Goal: Information Seeking & Learning: Stay updated

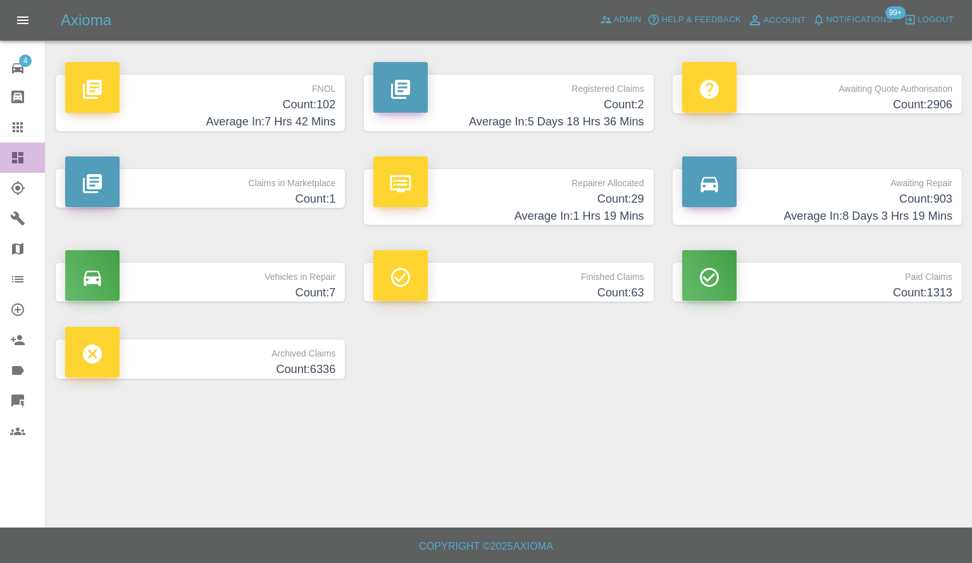
click at [0, 165] on link "Dashboard" at bounding box center [22, 157] width 45 height 30
click at [615, 25] on span "Admin" at bounding box center [628, 20] width 28 height 15
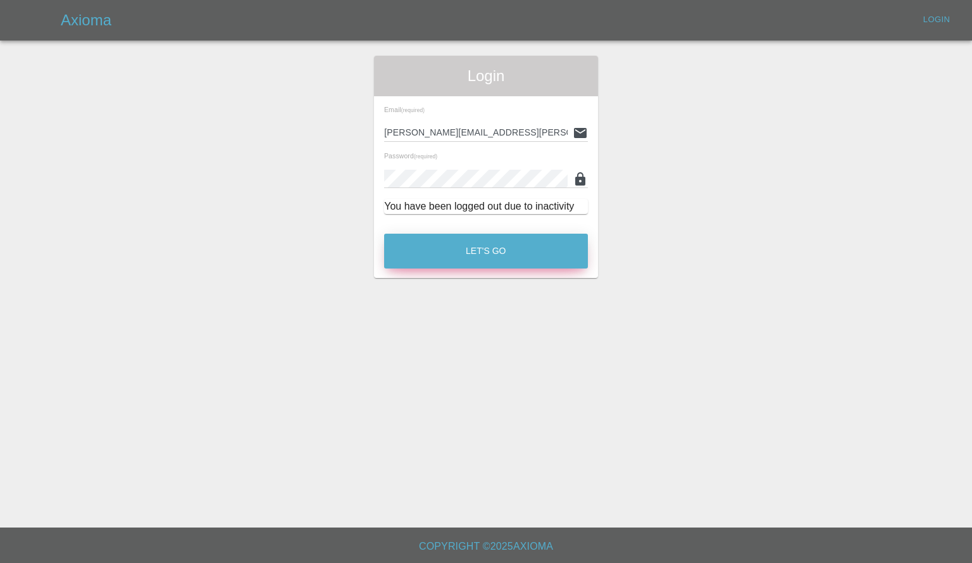
click at [526, 240] on button "Let's Go" at bounding box center [486, 250] width 204 height 35
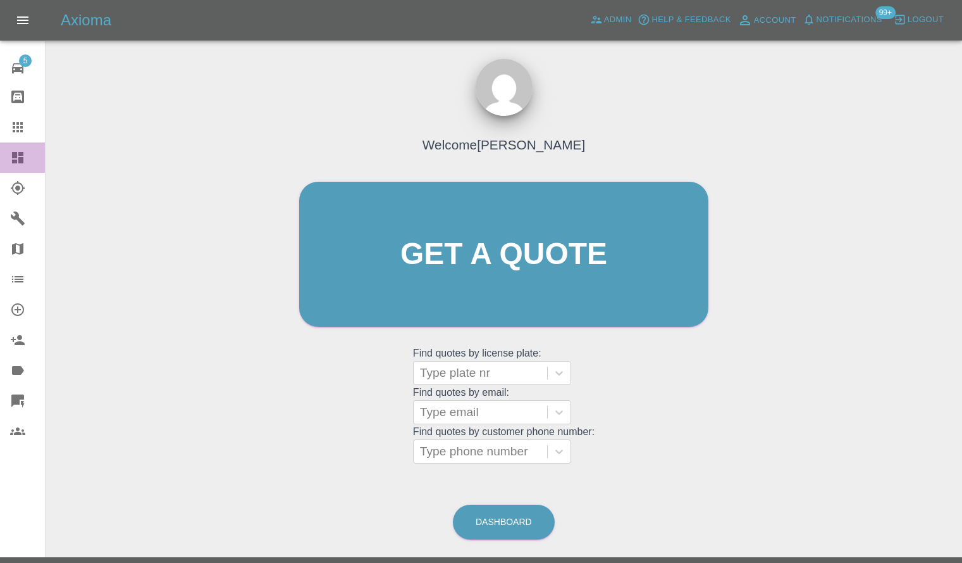
click at [0, 153] on link "Dashboard" at bounding box center [22, 157] width 45 height 30
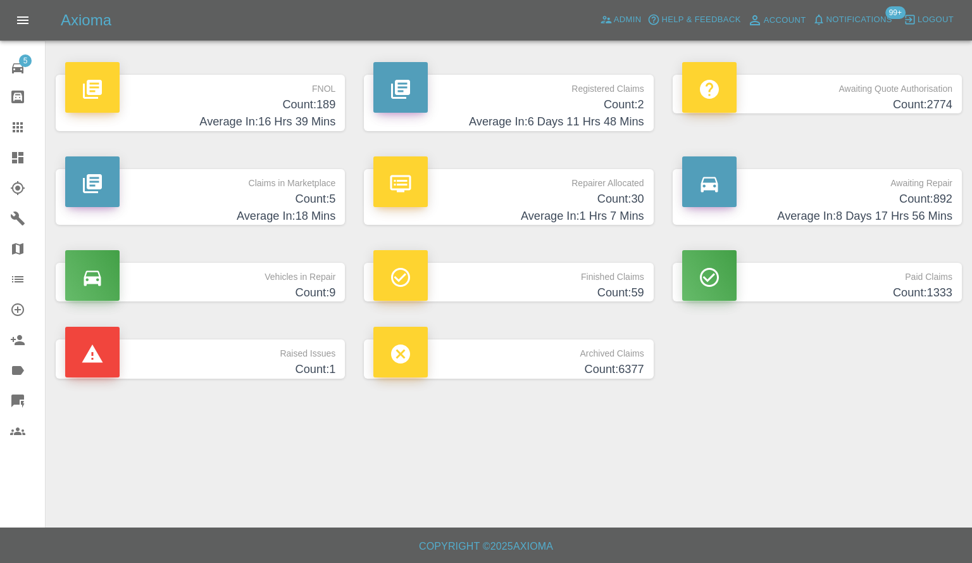
click at [197, 218] on h4 "Average In: 18 Mins" at bounding box center [200, 216] width 270 height 17
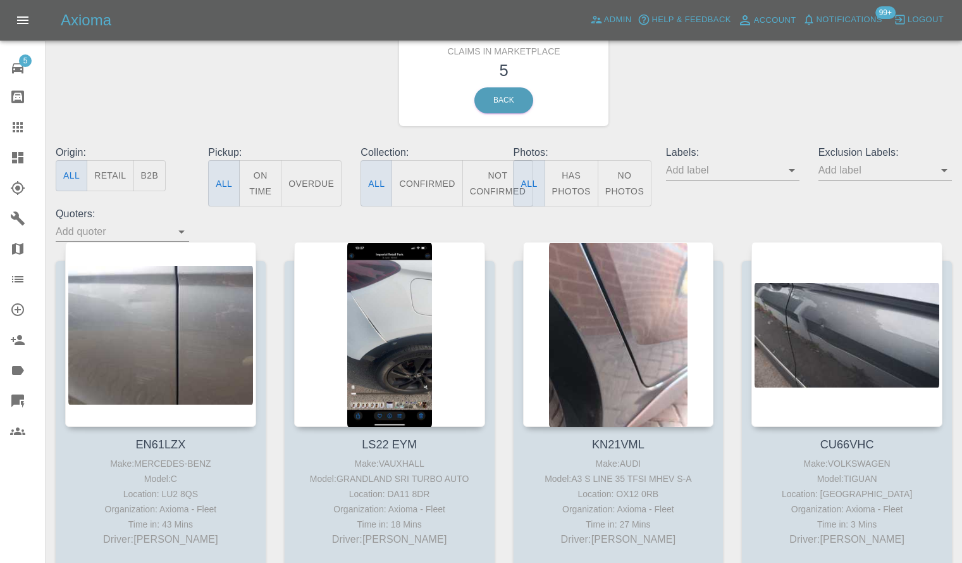
scroll to position [47, 0]
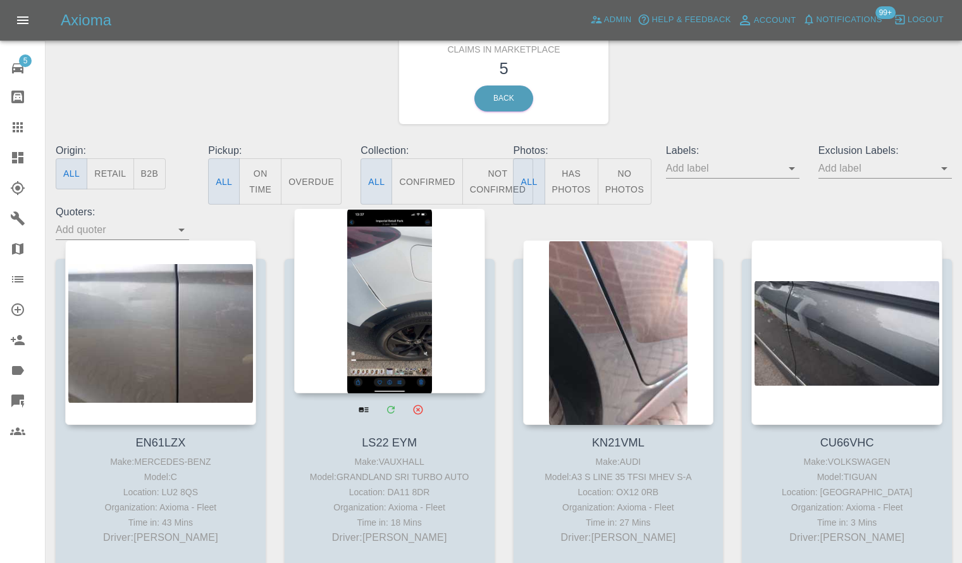
click at [367, 318] on div at bounding box center [389, 300] width 191 height 185
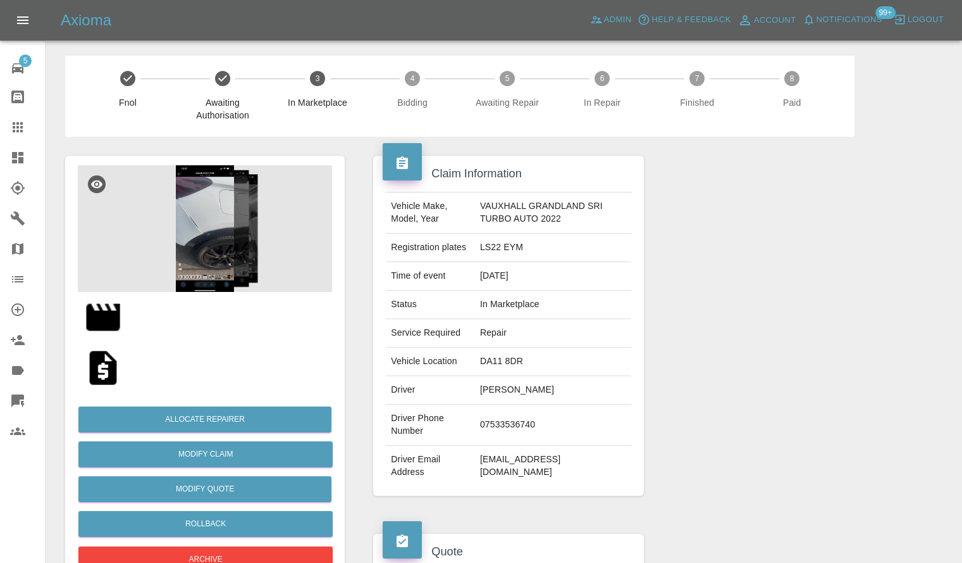
click at [170, 228] on img at bounding box center [205, 228] width 254 height 127
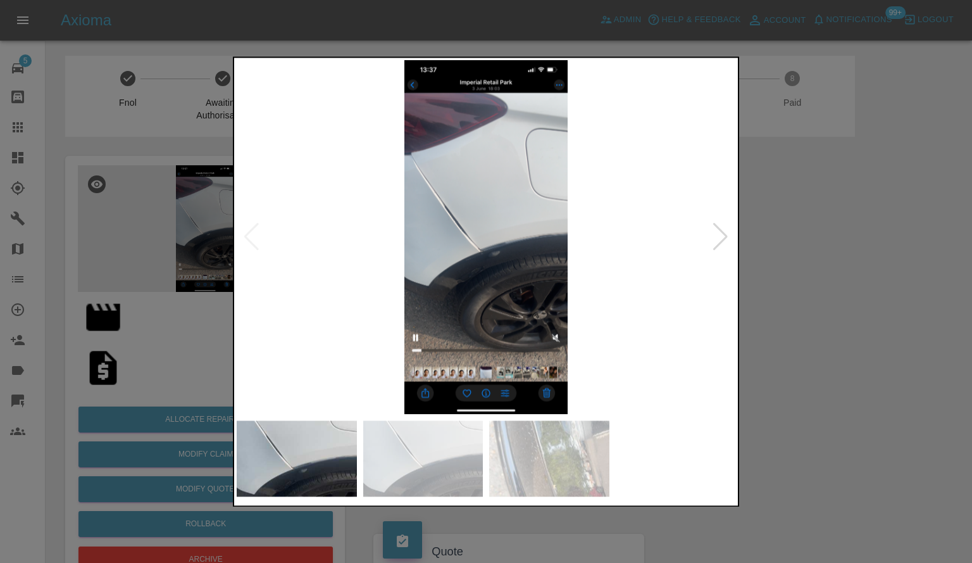
click at [452, 237] on img at bounding box center [486, 237] width 499 height 354
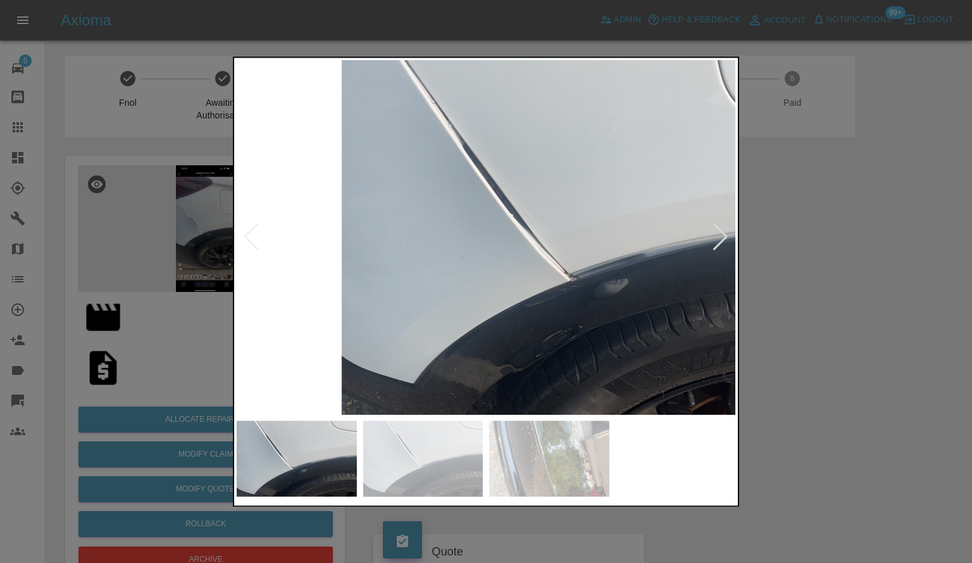
click at [719, 241] on div at bounding box center [720, 237] width 17 height 28
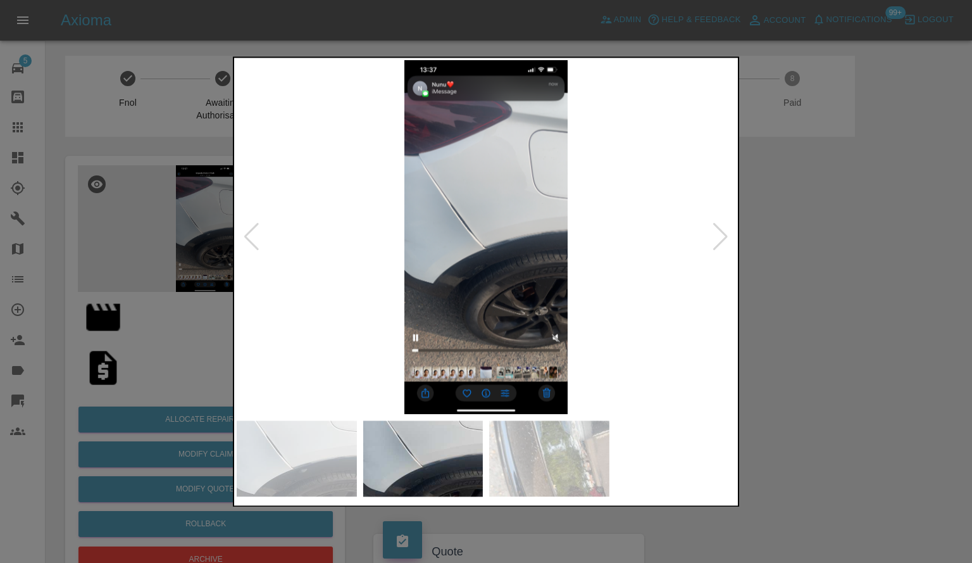
click at [719, 241] on div at bounding box center [720, 237] width 17 height 28
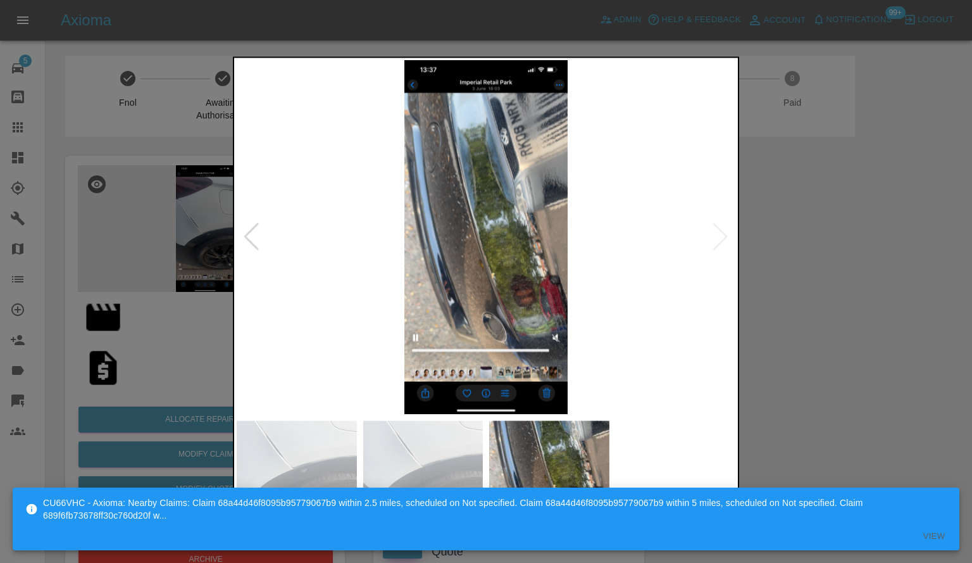
click at [719, 241] on img at bounding box center [486, 237] width 499 height 354
click at [802, 256] on div at bounding box center [486, 281] width 972 height 563
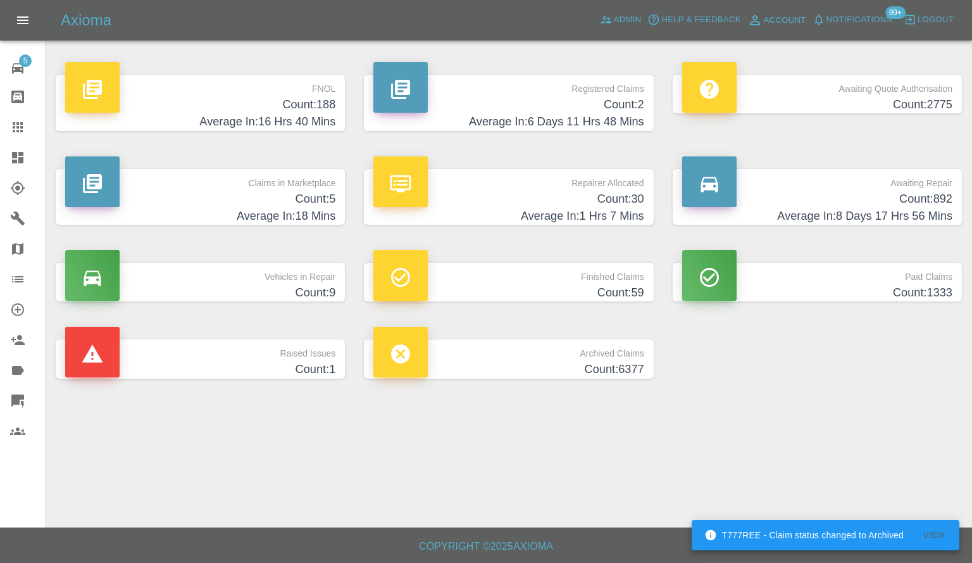
click at [16, 171] on link "Dashboard" at bounding box center [22, 157] width 45 height 30
click at [627, 29] on link "Admin" at bounding box center [621, 20] width 48 height 20
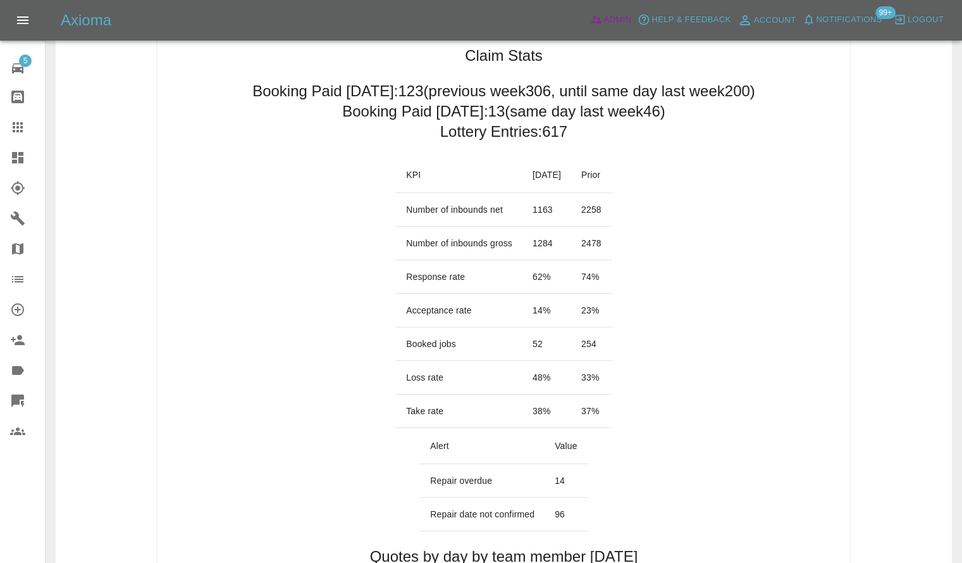
scroll to position [51, 0]
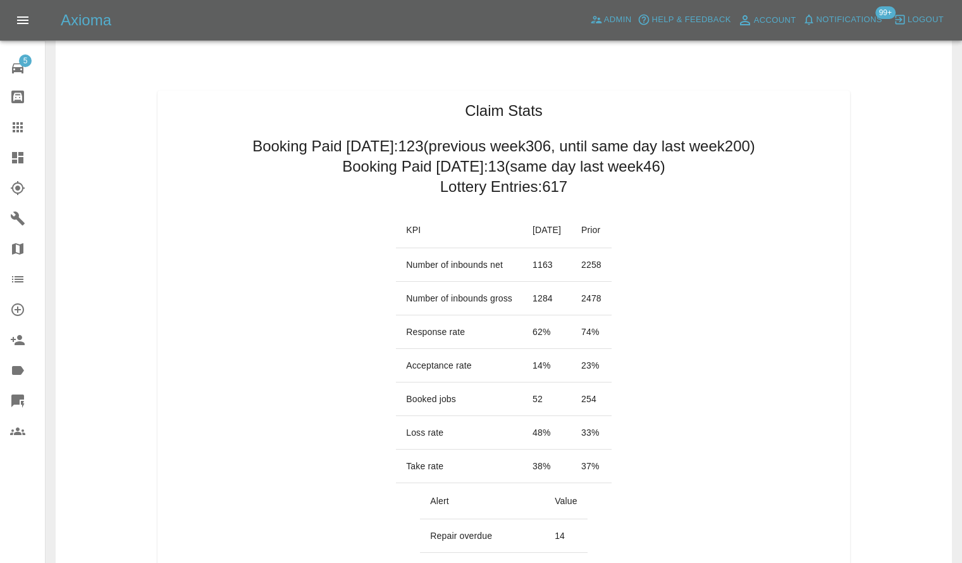
click at [6, 158] on link "Dashboard" at bounding box center [22, 157] width 45 height 30
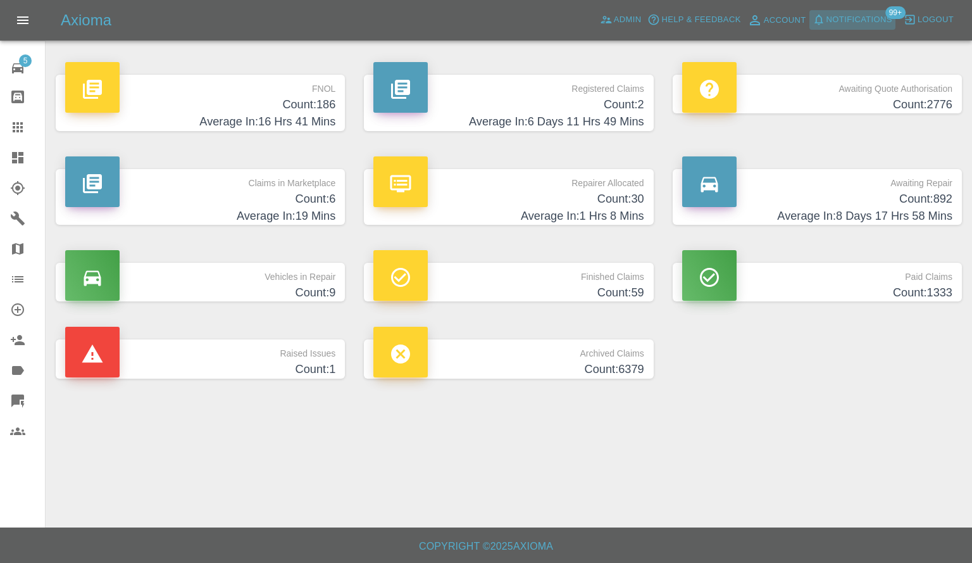
click at [858, 14] on span "Notifications" at bounding box center [859, 20] width 66 height 15
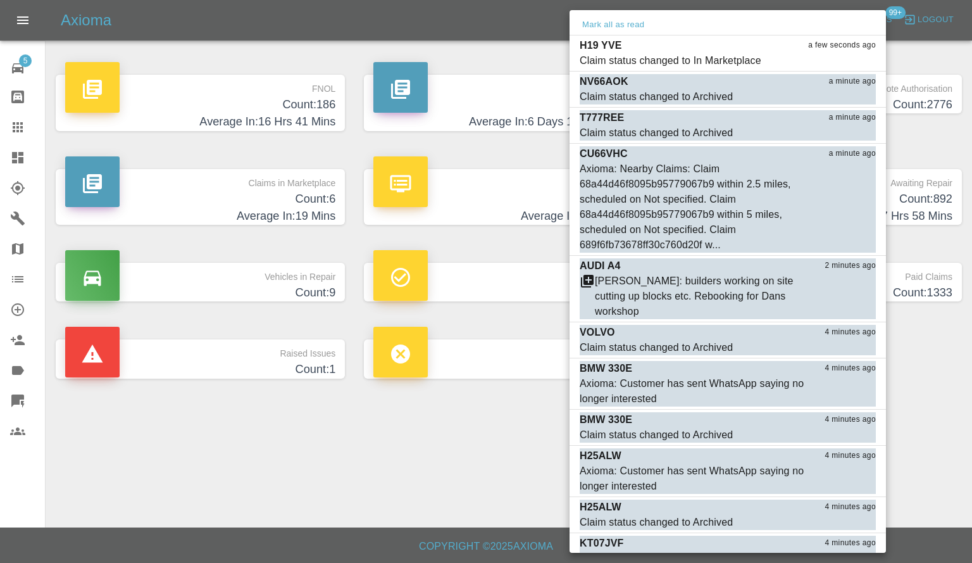
click at [951, 413] on div at bounding box center [486, 281] width 972 height 563
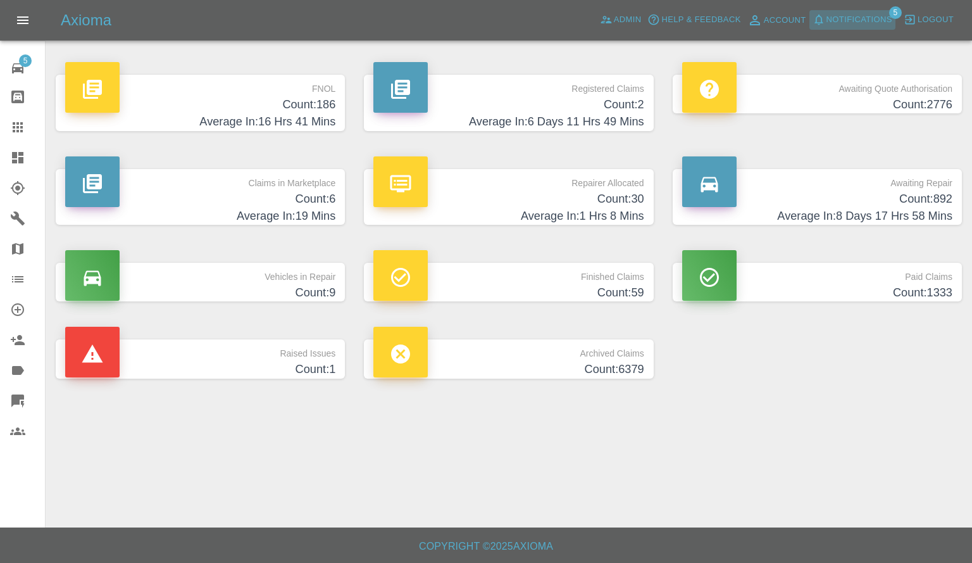
click at [860, 26] on span "Notifications" at bounding box center [859, 20] width 66 height 15
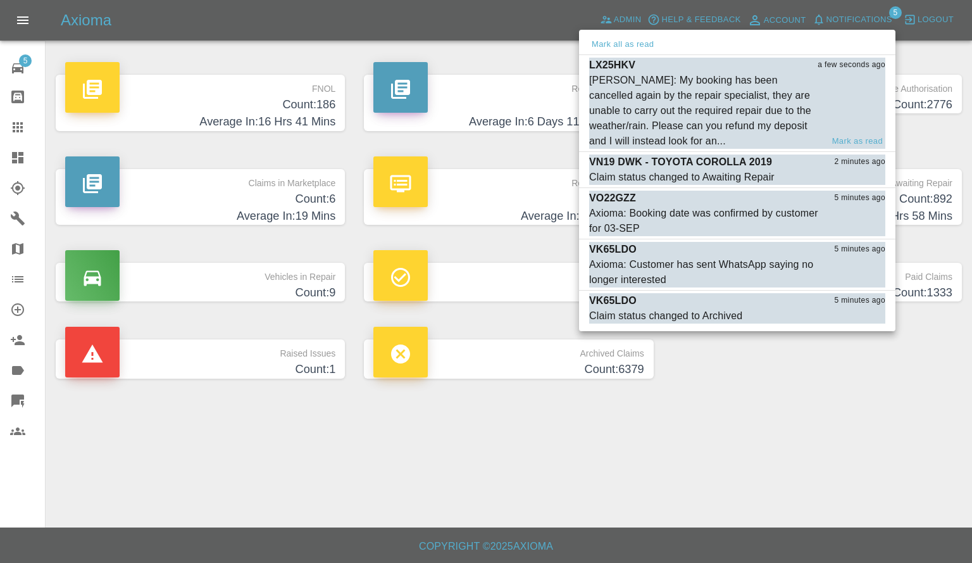
click at [671, 92] on div "[PERSON_NAME]: My booking has been cancelled again by the repair specialist, th…" at bounding box center [705, 111] width 233 height 76
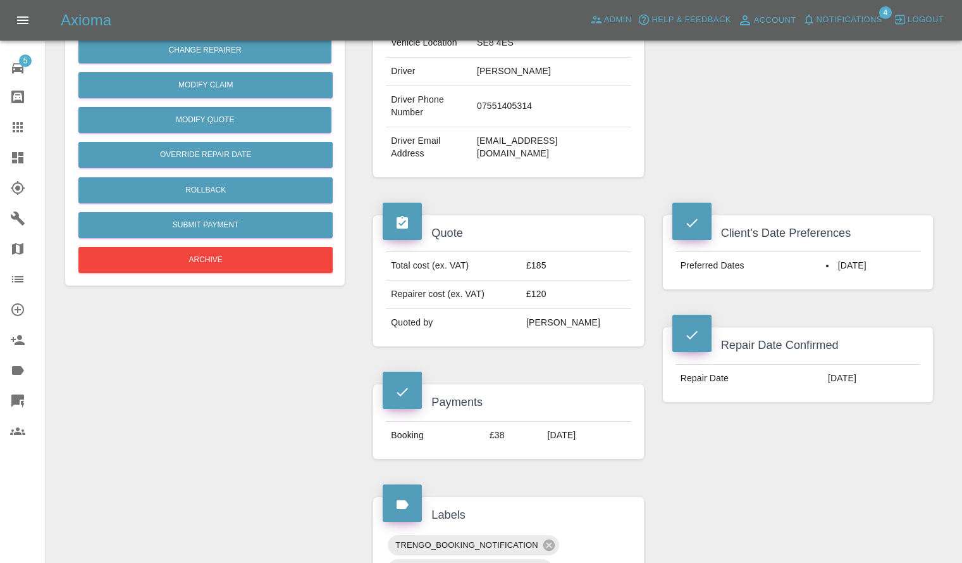
scroll to position [308, 0]
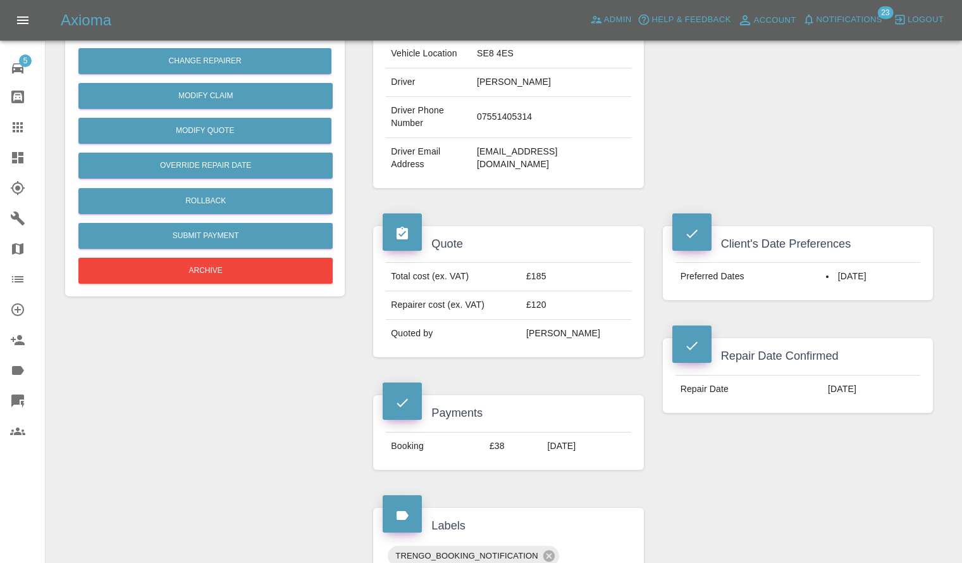
click at [0, 156] on link "Dashboard" at bounding box center [22, 157] width 45 height 30
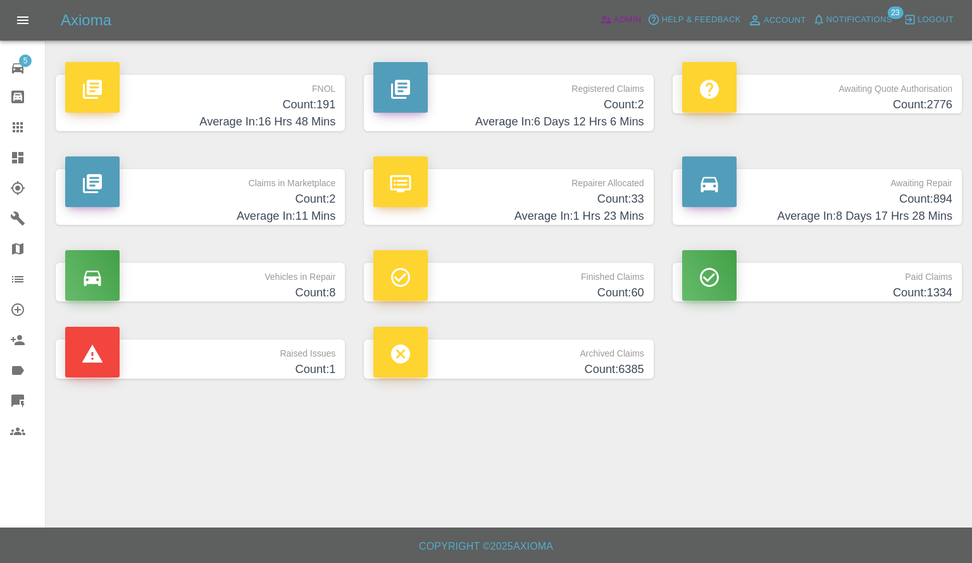
click at [609, 26] on icon at bounding box center [606, 19] width 13 height 13
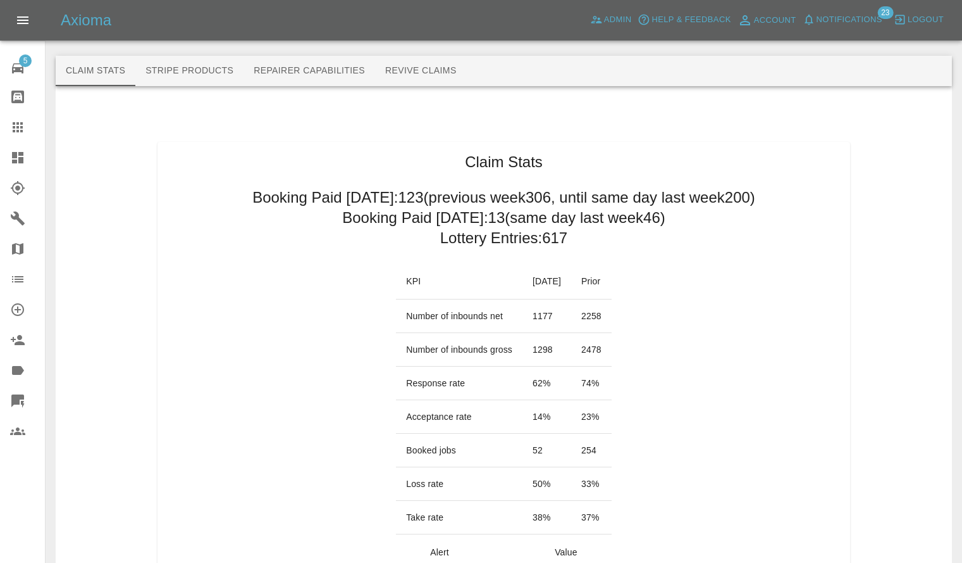
click at [831, 11] on button "Notifications" at bounding box center [843, 20] width 86 height 20
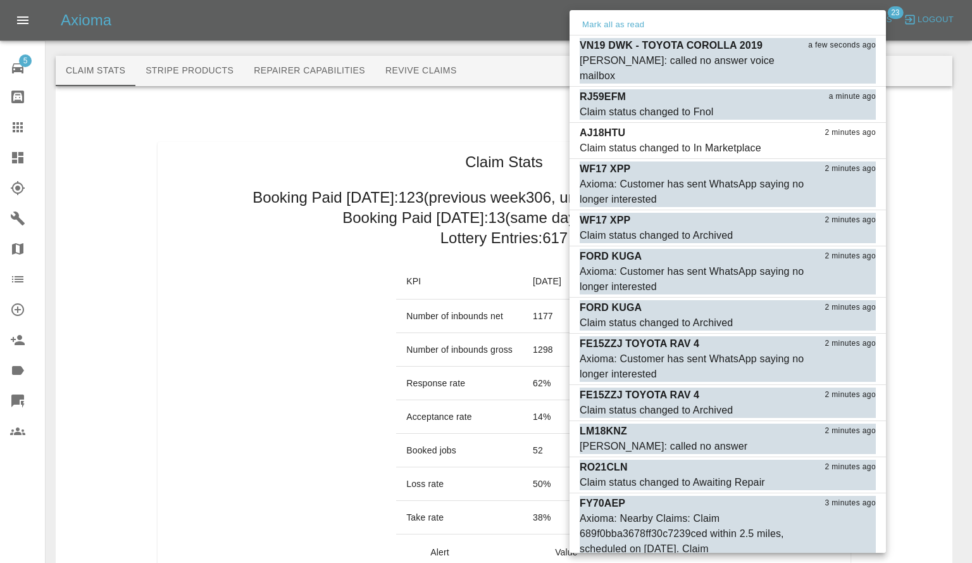
click at [242, 125] on div at bounding box center [486, 281] width 972 height 563
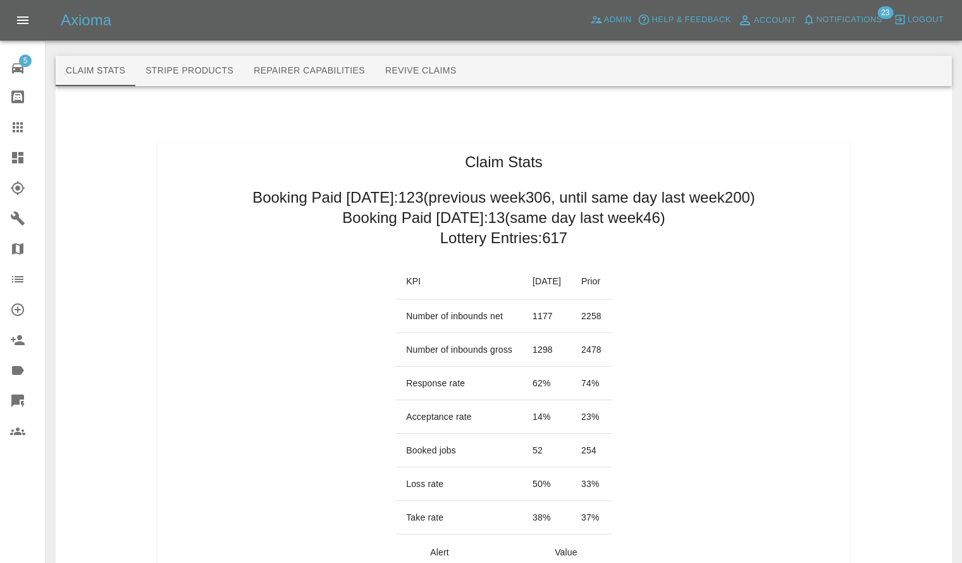
click at [1, 168] on link "Dashboard" at bounding box center [22, 157] width 45 height 30
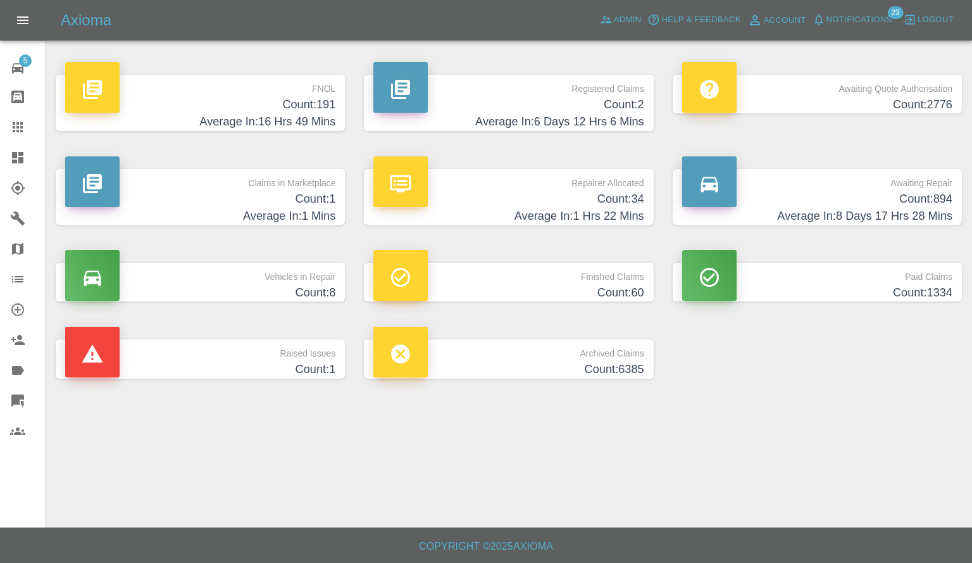
click at [213, 216] on h4 "Average In: 1 Mins" at bounding box center [200, 216] width 270 height 17
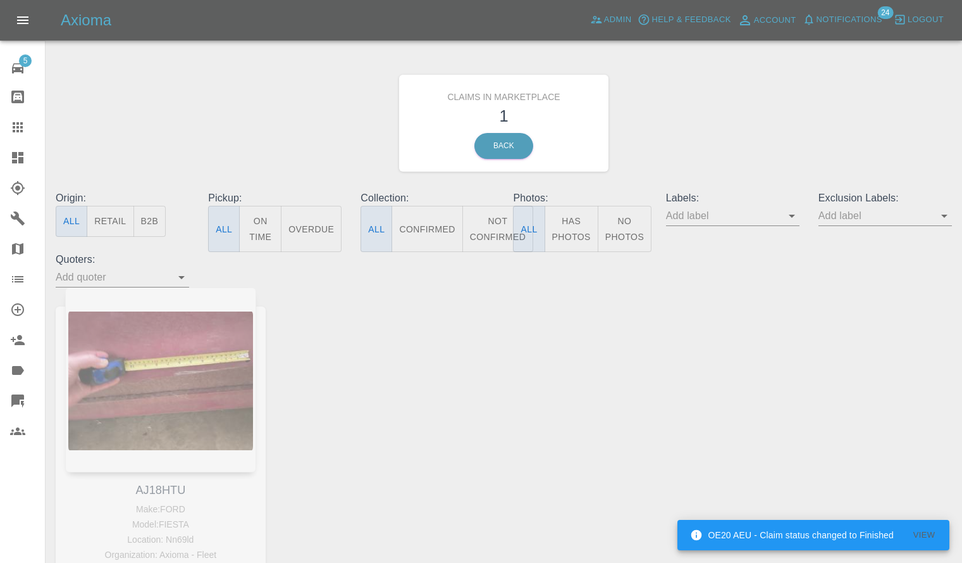
click at [26, 151] on div at bounding box center [27, 157] width 35 height 15
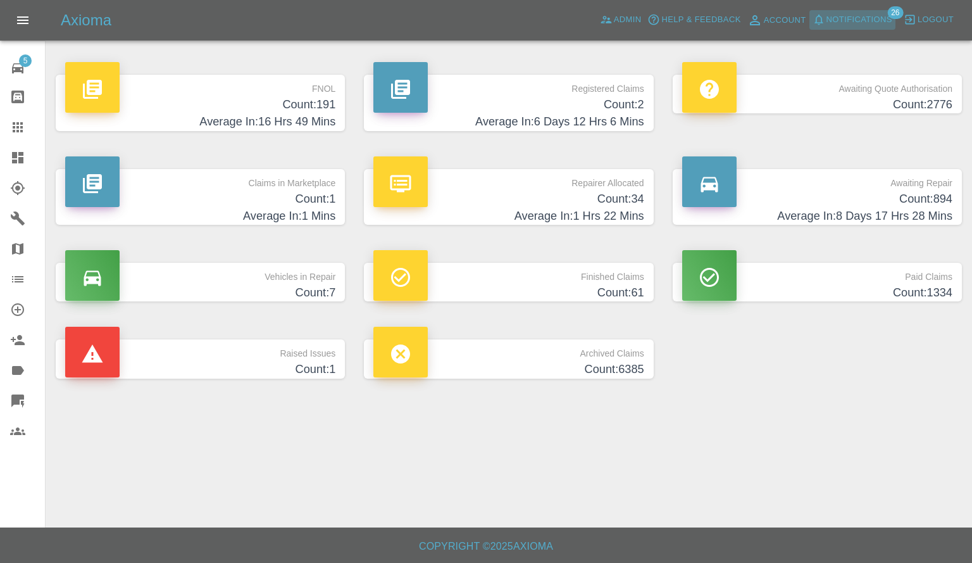
click at [845, 20] on span "Notifications" at bounding box center [859, 20] width 66 height 15
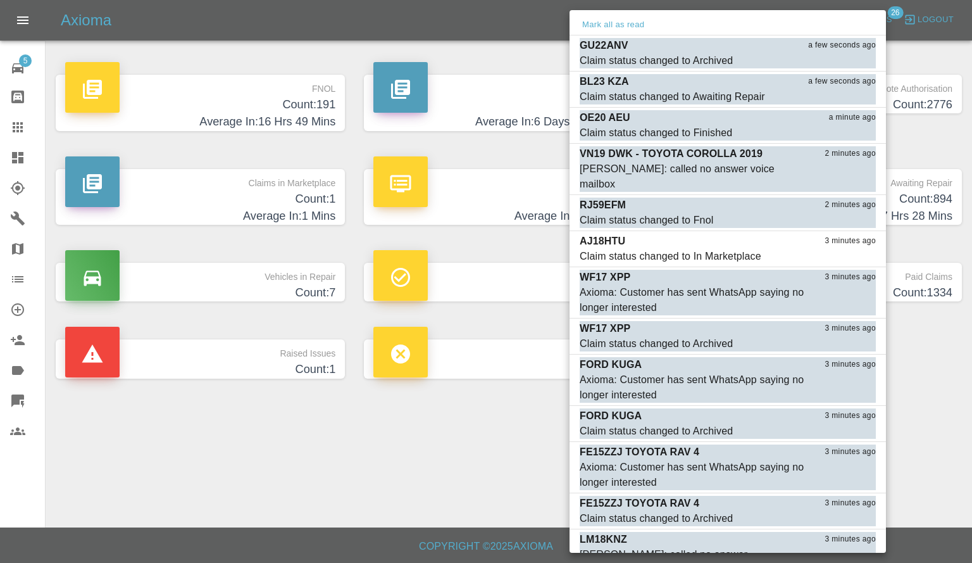
click at [430, 464] on div at bounding box center [486, 281] width 972 height 563
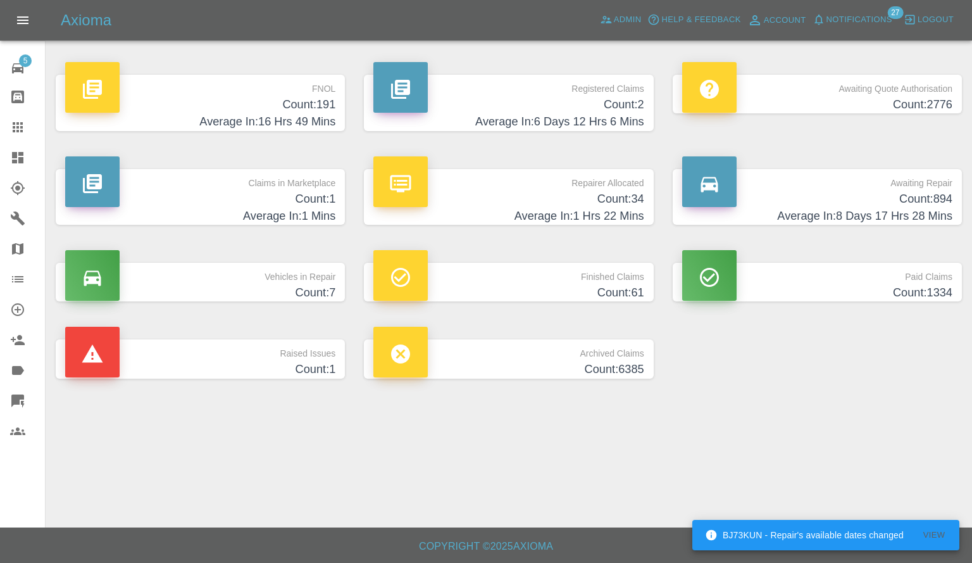
click at [583, 76] on p "Registered Claims" at bounding box center [508, 86] width 270 height 22
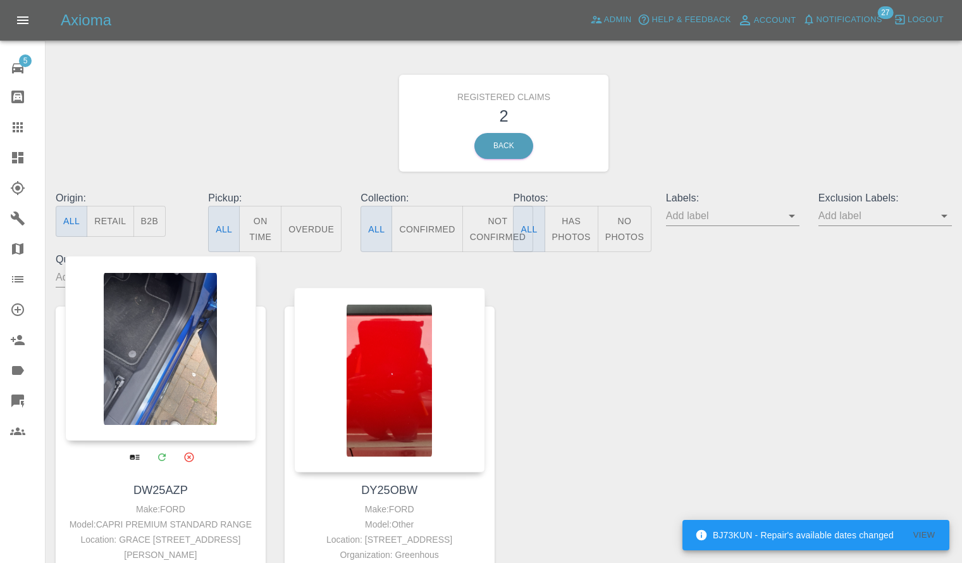
click at [197, 375] on div at bounding box center [160, 348] width 191 height 185
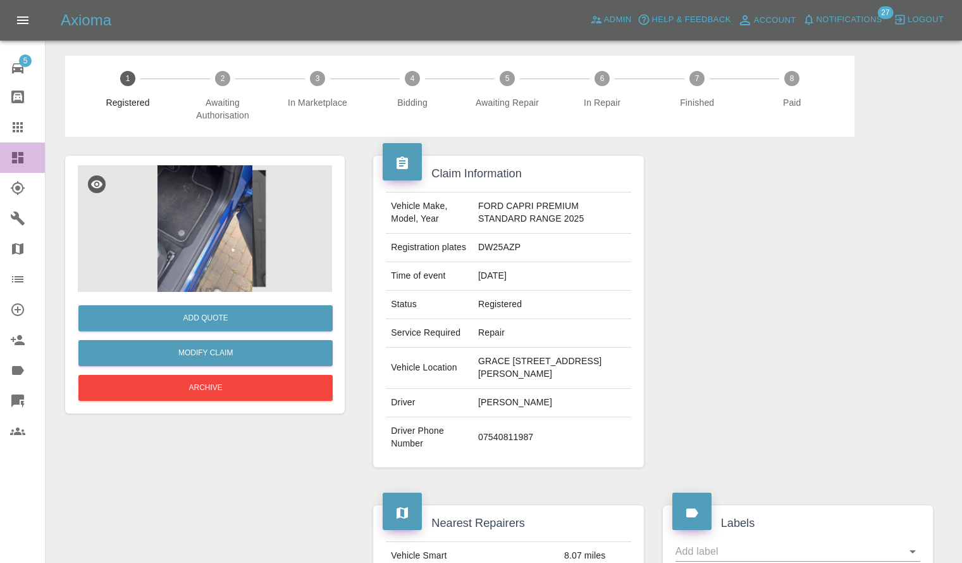
click at [22, 153] on icon at bounding box center [17, 157] width 11 height 11
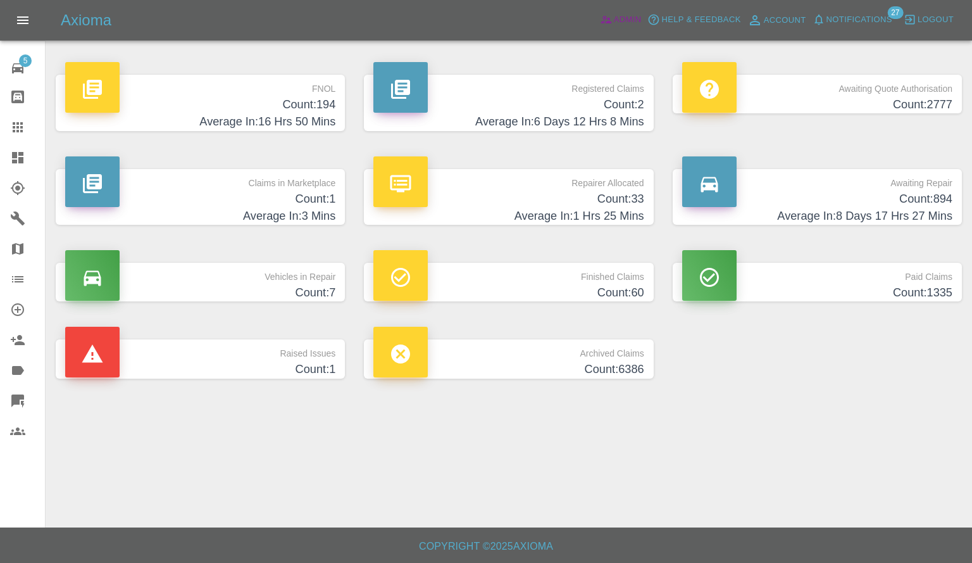
click at [606, 18] on icon at bounding box center [606, 20] width 11 height 8
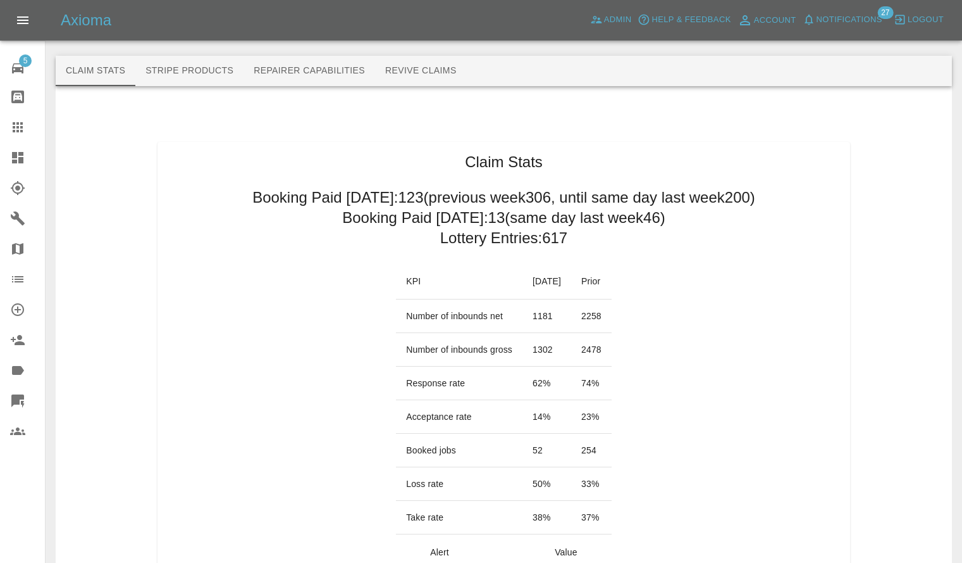
drag, startPoint x: 597, startPoint y: 196, endPoint x: 532, endPoint y: 238, distance: 77.8
click at [532, 238] on h2 "Lottery Entries: 617" at bounding box center [503, 238] width 127 height 20
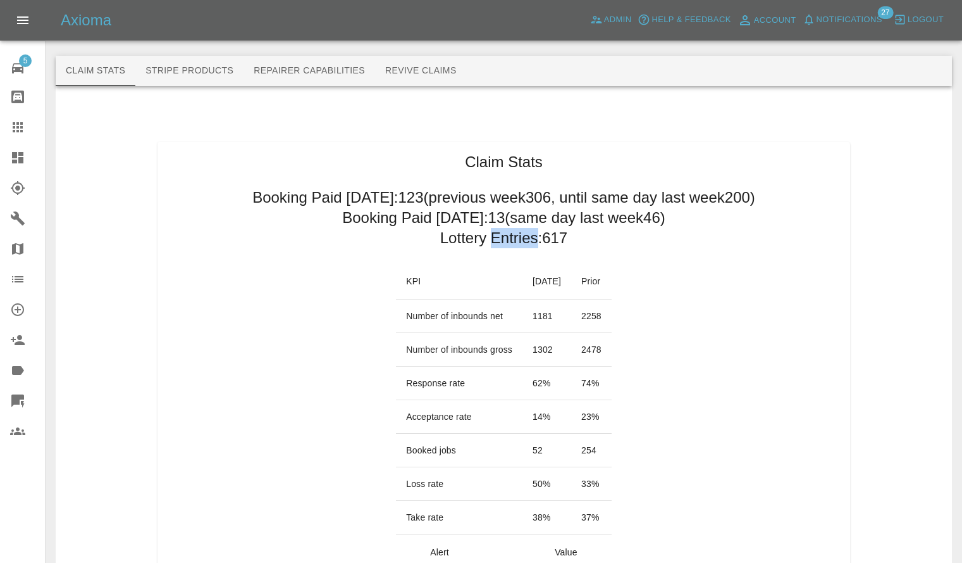
click at [532, 238] on h2 "Lottery Entries: 617" at bounding box center [503, 238] width 127 height 20
click at [488, 225] on h2 "Booking Paid [DATE]: 13 (same day last week 46 )" at bounding box center [503, 218] width 323 height 20
click at [488, 211] on h2 "Booking Paid [DATE]: 13 (same day last week 46 )" at bounding box center [503, 218] width 323 height 20
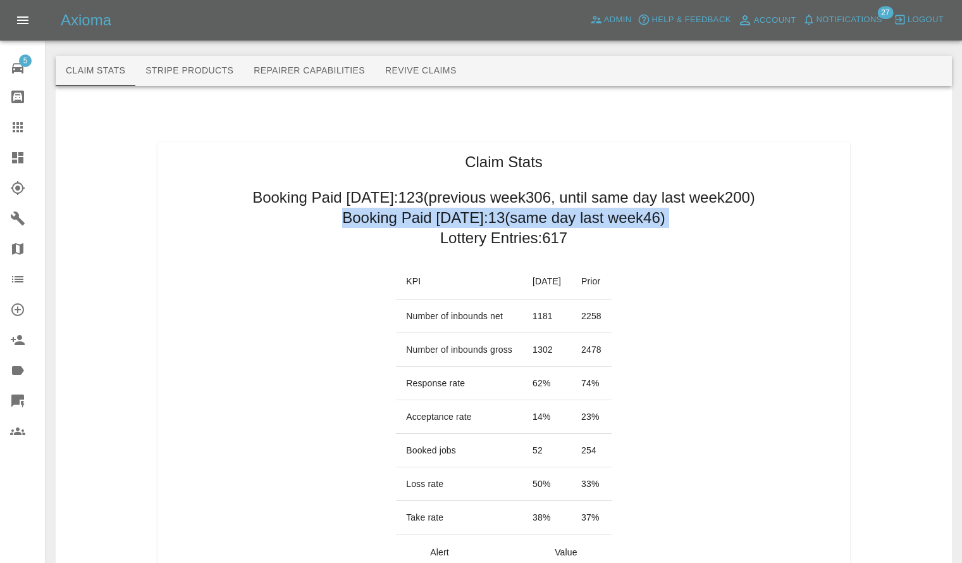
click at [488, 211] on h2 "Booking Paid [DATE]: 13 (same day last week 46 )" at bounding box center [503, 218] width 323 height 20
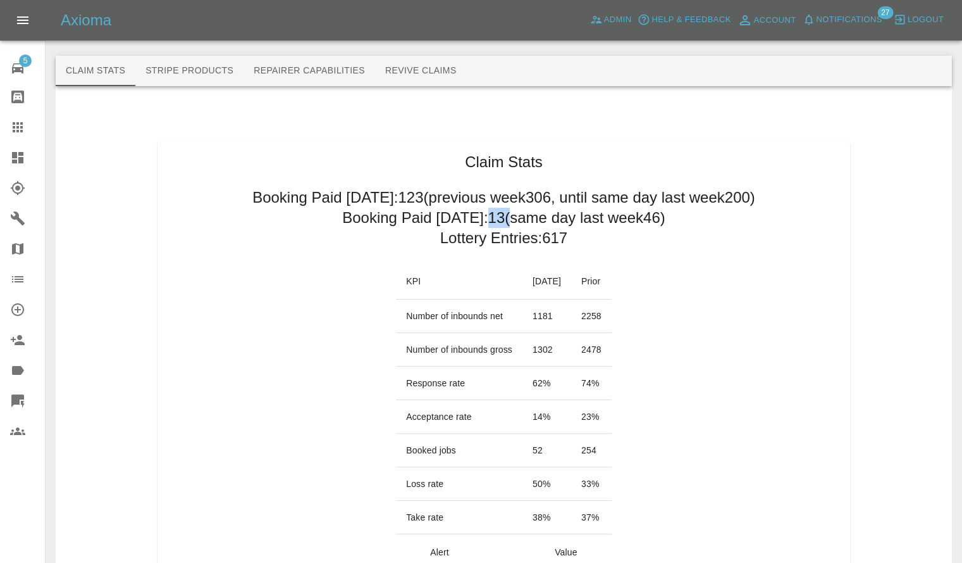
click at [488, 211] on h2 "Booking Paid [DATE]: 13 (same day last week 46 )" at bounding box center [503, 218] width 323 height 20
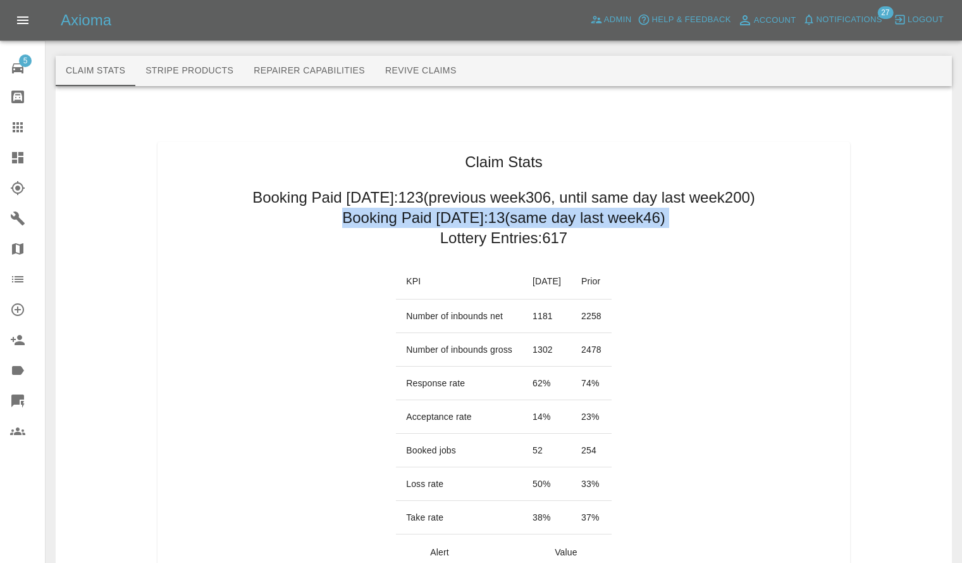
click at [488, 211] on h2 "Booking Paid [DATE]: 13 (same day last week 46 )" at bounding box center [503, 218] width 323 height 20
click at [430, 215] on h2 "Booking Paid [DATE]: 13 (same day last week 46 )" at bounding box center [503, 218] width 323 height 20
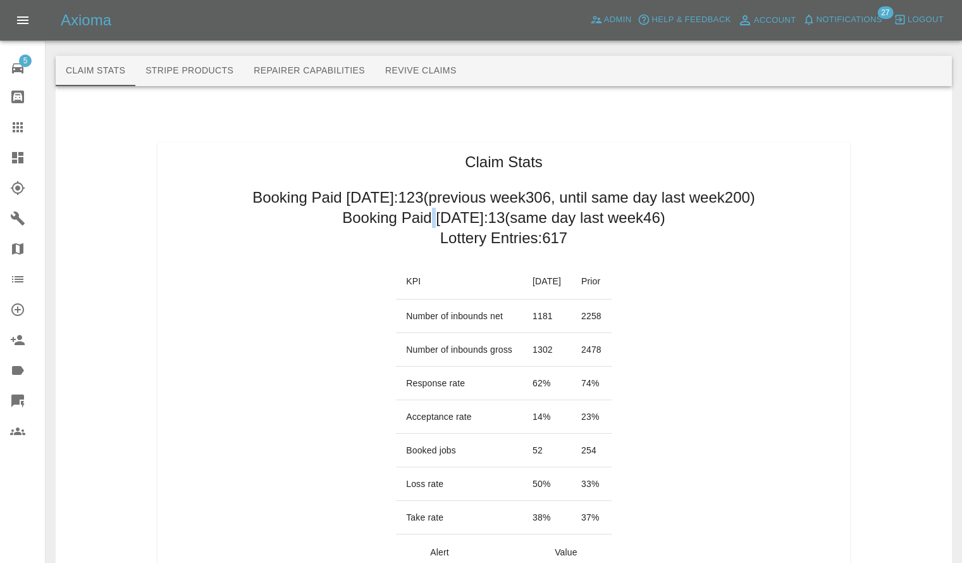
click at [430, 215] on h2 "Booking Paid [DATE]: 13 (same day last week 46 )" at bounding box center [503, 218] width 323 height 20
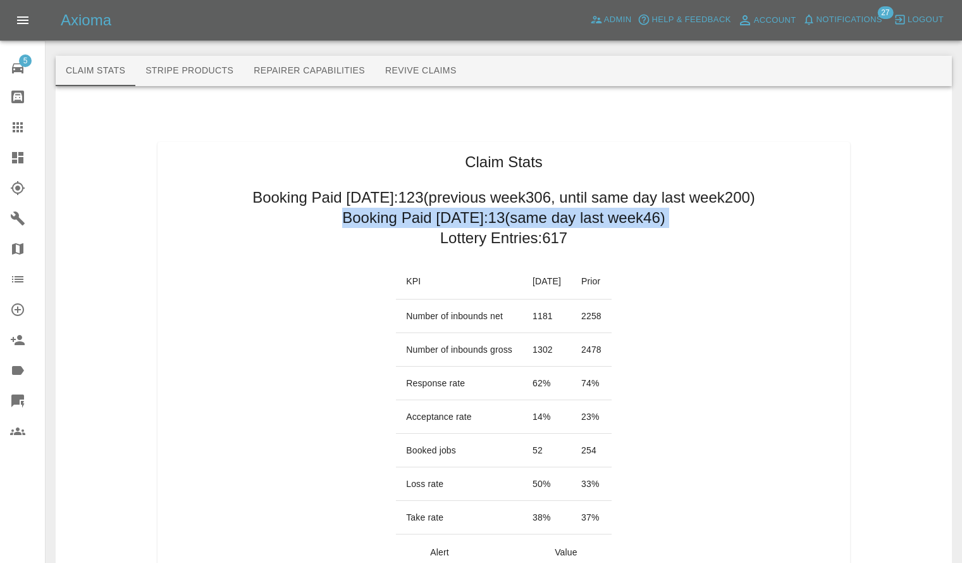
click at [430, 215] on h2 "Booking Paid [DATE]: 13 (same day last week 46 )" at bounding box center [503, 218] width 323 height 20
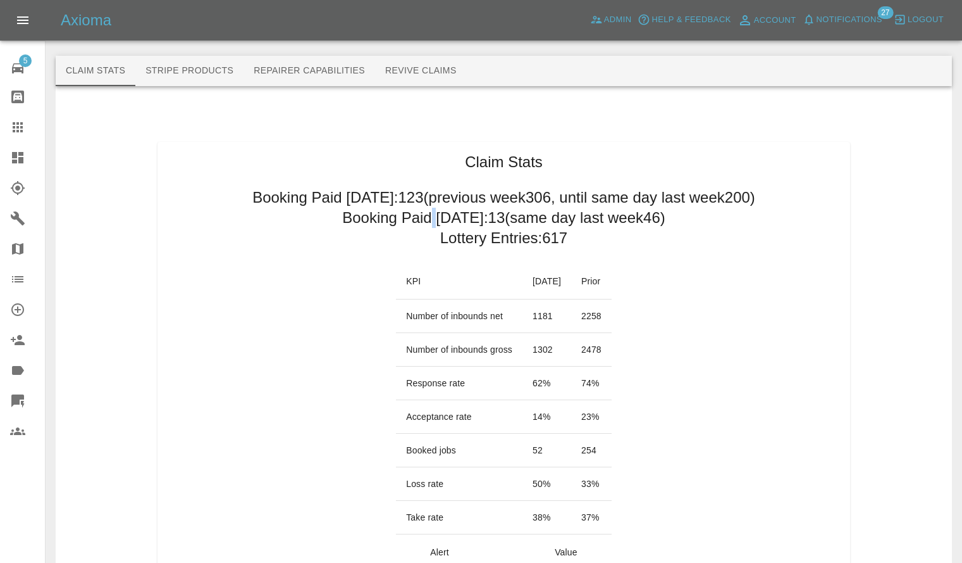
click at [430, 215] on h2 "Booking Paid [DATE]: 13 (same day last week 46 )" at bounding box center [503, 218] width 323 height 20
click at [461, 221] on h2 "Booking Paid [DATE]: 13 (same day last week 46 )" at bounding box center [503, 218] width 323 height 20
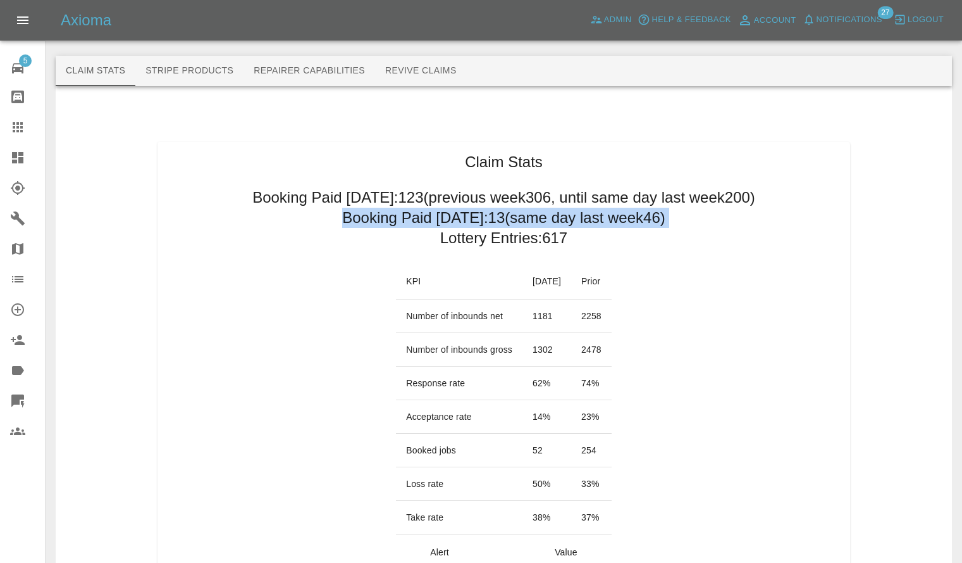
click at [461, 221] on h2 "Booking Paid [DATE]: 13 (same day last week 46 )" at bounding box center [503, 218] width 323 height 20
